Goal: Use online tool/utility: Utilize a website feature to perform a specific function

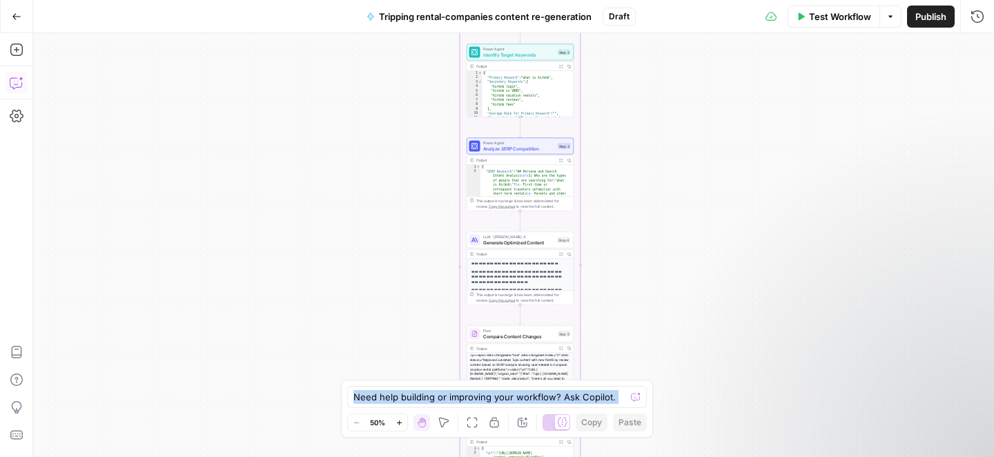
click at [682, 354] on div "Workflow Set Inputs Inputs Loop Iteration Process Each Page Step 1 Power Agent …" at bounding box center [513, 245] width 960 height 424
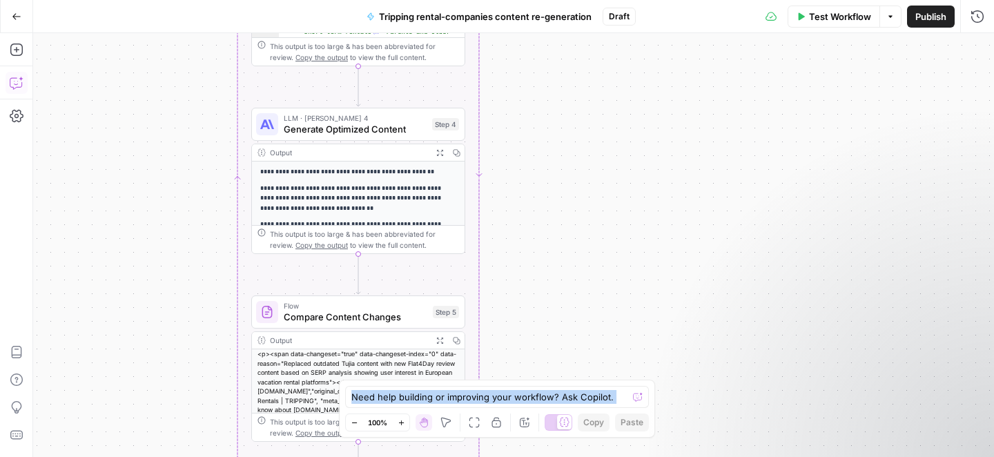
click at [722, 105] on div "Workflow Set Inputs Inputs Loop Iteration Process Each Page Step 1 Power Agent …" at bounding box center [513, 245] width 960 height 424
click at [893, 21] on button "Options" at bounding box center [890, 17] width 22 height 22
click at [977, 16] on icon "button" at bounding box center [977, 16] width 12 height 12
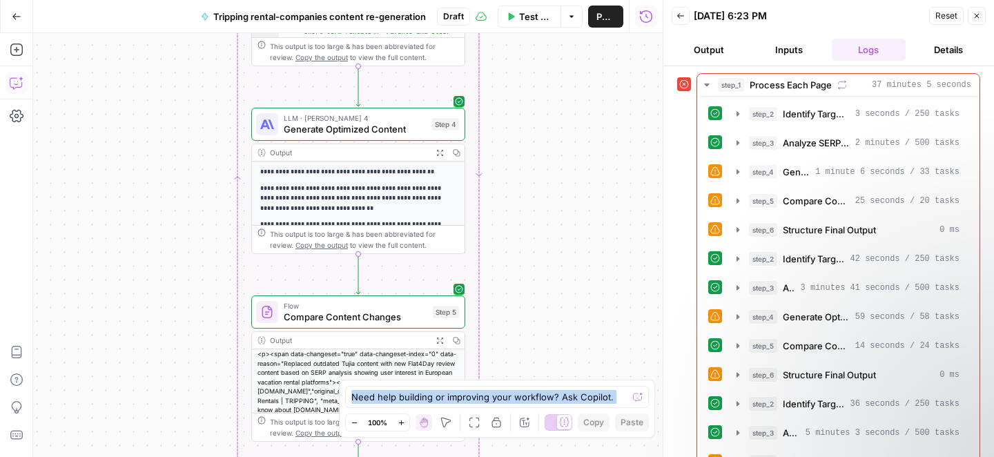
click at [578, 134] on div "Workflow Set Inputs Inputs Loop Error Iteration Process Each Page Step 1 Power …" at bounding box center [347, 245] width 629 height 424
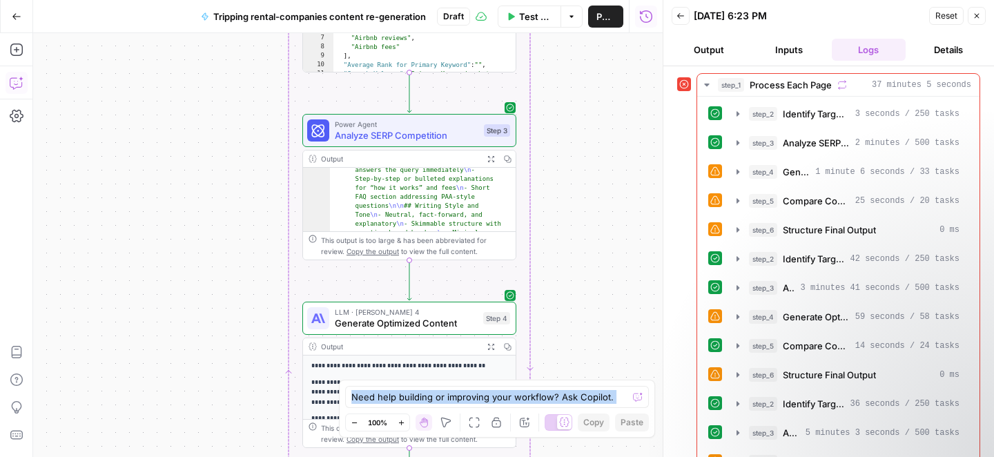
scroll to position [1880, 0]
click at [855, 110] on span "3 seconds / 250 tasks" at bounding box center [907, 114] width 104 height 12
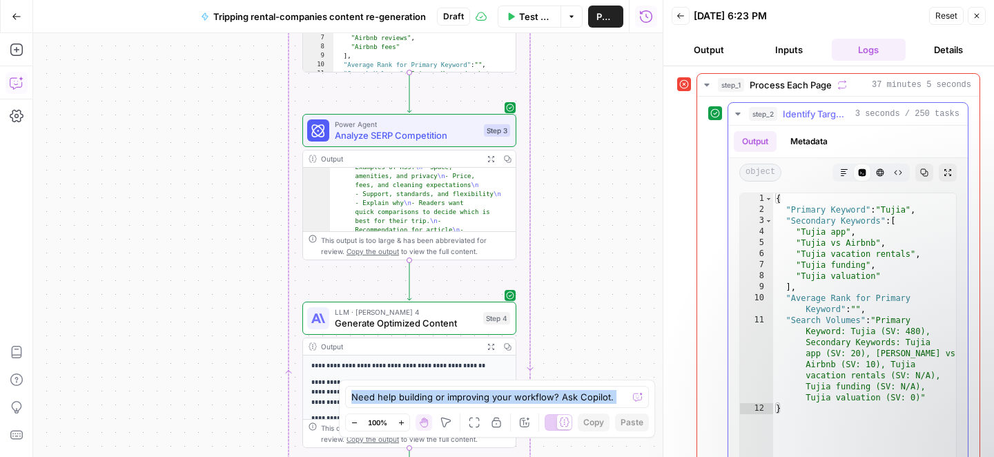
click at [855, 113] on span "3 seconds / 250 tasks" at bounding box center [907, 114] width 104 height 12
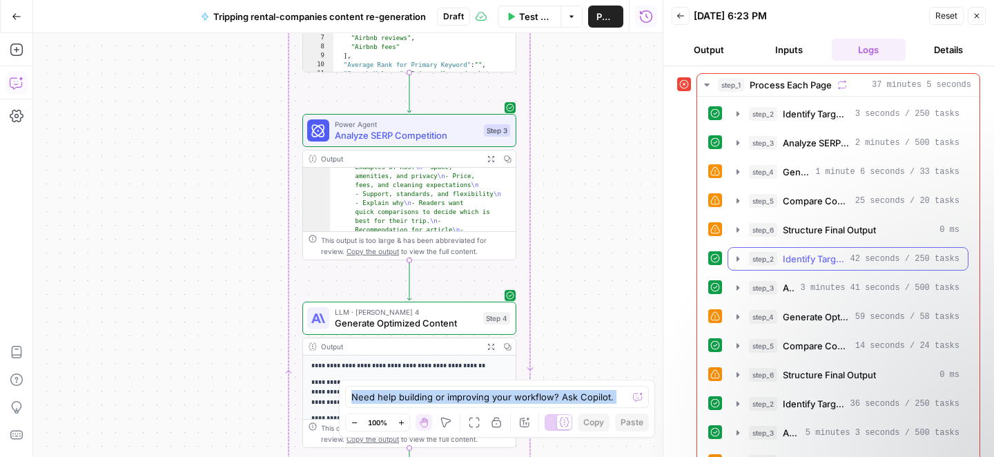
scroll to position [638, 0]
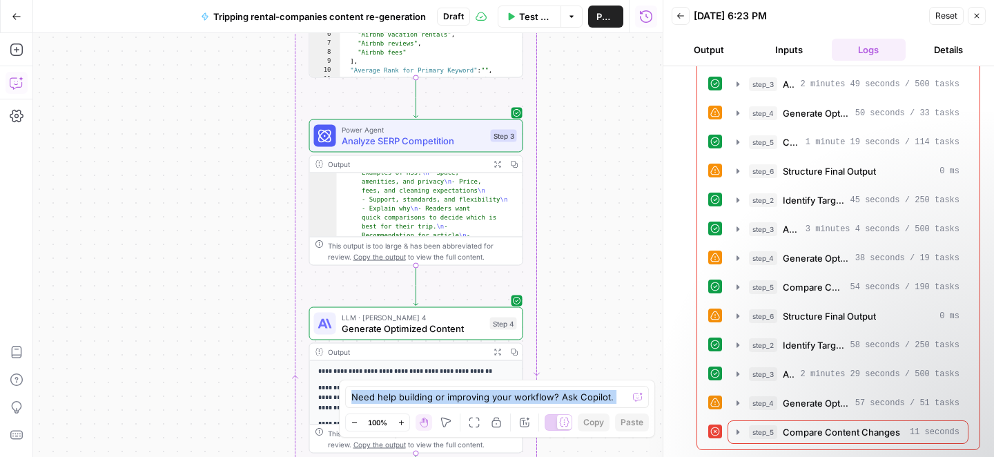
click at [975, 14] on icon "button" at bounding box center [976, 16] width 5 height 5
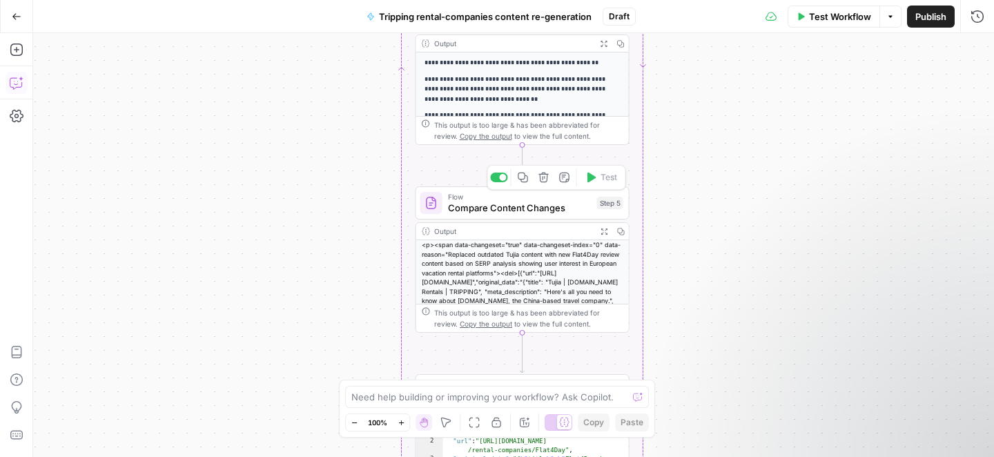
click at [507, 206] on span "Compare Content Changes" at bounding box center [520, 208] width 144 height 14
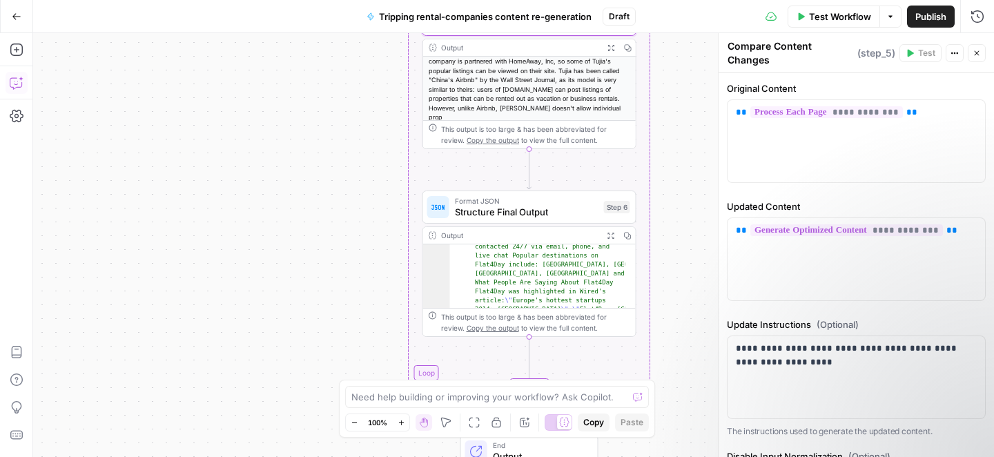
scroll to position [303, 0]
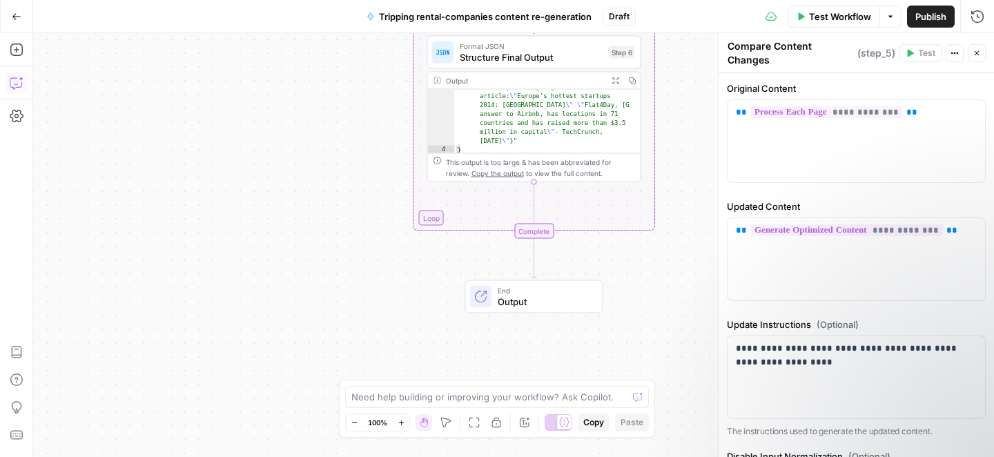
click at [549, 298] on span "Output" at bounding box center [544, 302] width 94 height 14
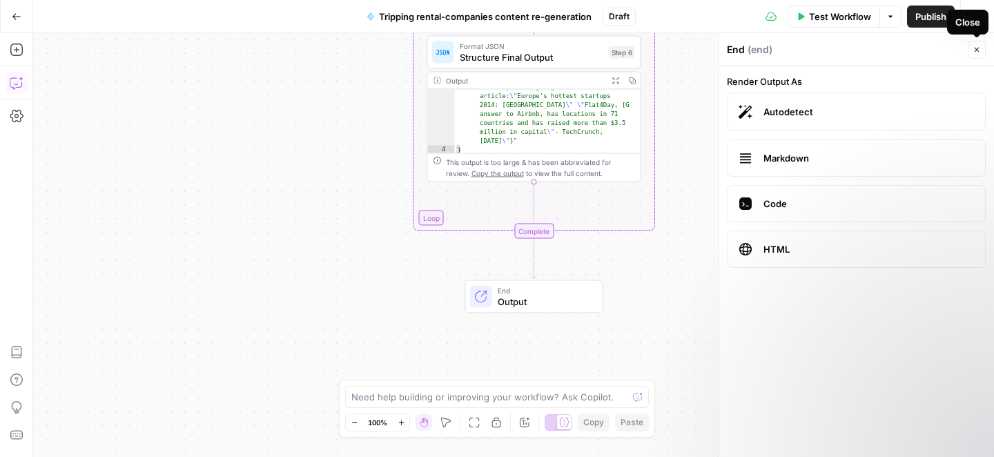
click at [973, 21] on div "Close" at bounding box center [967, 22] width 25 height 14
click at [985, 13] on button "Run History" at bounding box center [977, 17] width 22 height 22
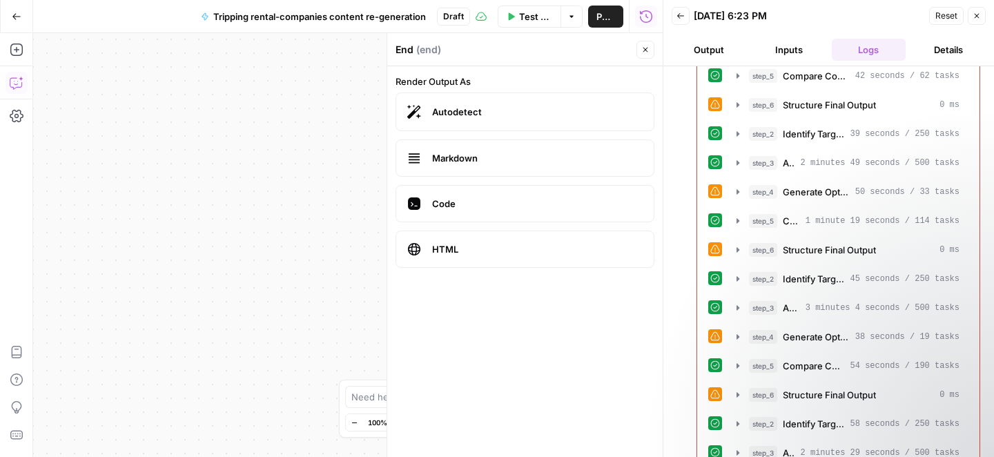
scroll to position [638, 0]
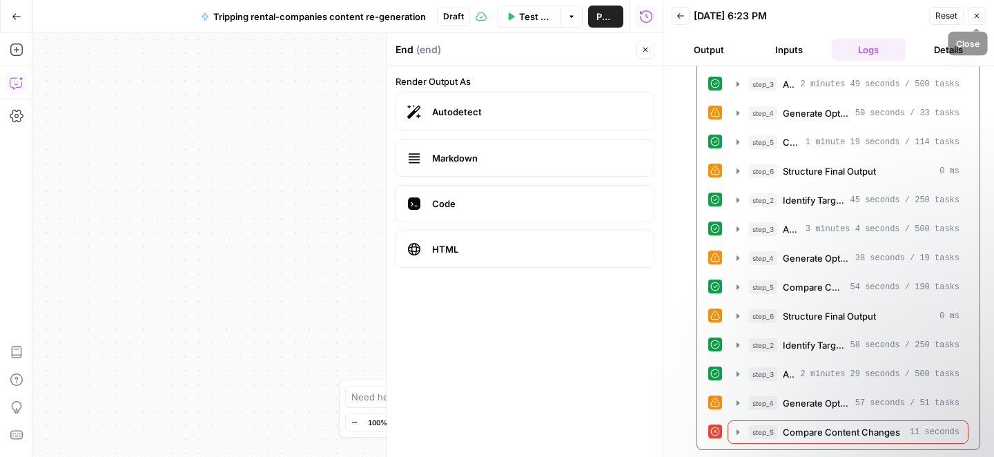
click at [974, 19] on icon "button" at bounding box center [976, 16] width 8 height 8
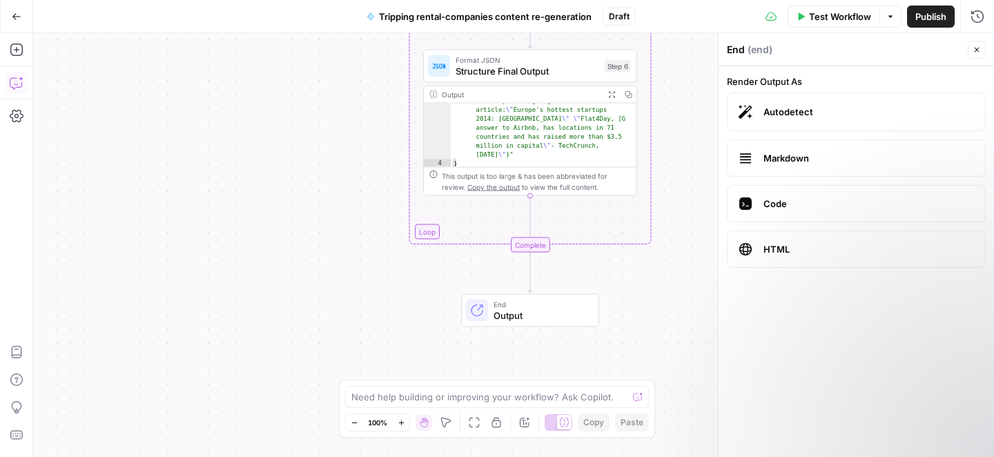
click at [982, 53] on button "Close" at bounding box center [976, 50] width 18 height 18
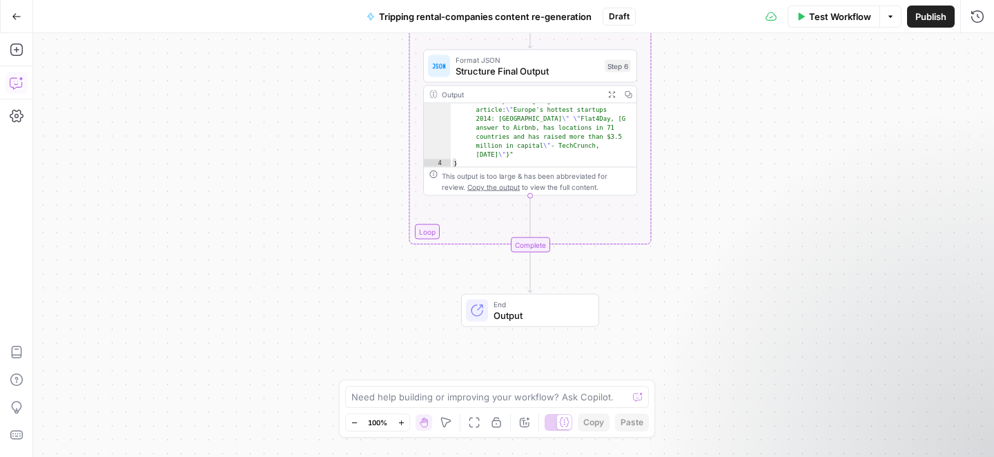
click at [796, 183] on div "Workflow Set Inputs Inputs Loop Iteration Process Each Page Step 1 Power Agent …" at bounding box center [513, 245] width 960 height 424
click at [885, 191] on div "Workflow Set Inputs Inputs Loop Iteration Process Each Page Step 1 Power Agent …" at bounding box center [513, 245] width 960 height 424
click at [315, 108] on div "Workflow Set Inputs Inputs Loop Iteration Process Each Page Step 1 Power Agent …" at bounding box center [513, 245] width 960 height 424
